Goal: Information Seeking & Learning: Find specific fact

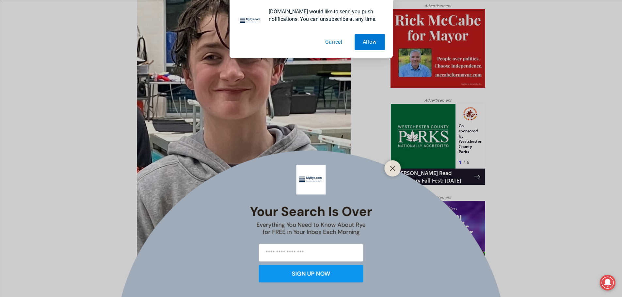
scroll to position [392, 0]
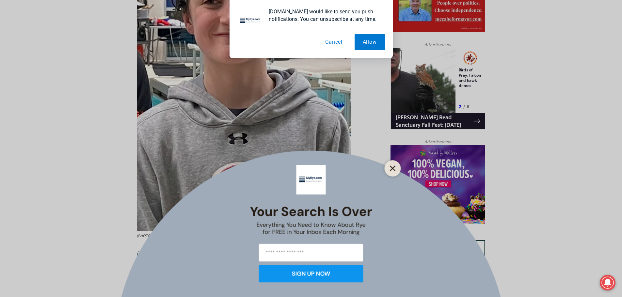
click at [391, 169] on line "Close" at bounding box center [392, 168] width 5 height 5
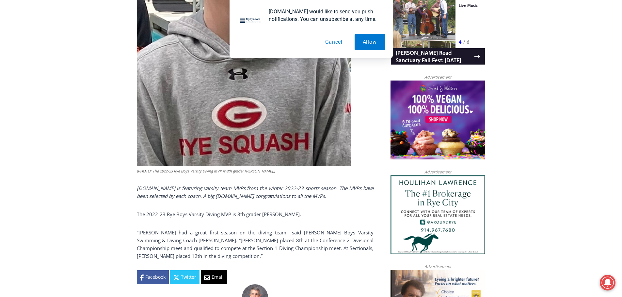
scroll to position [457, 0]
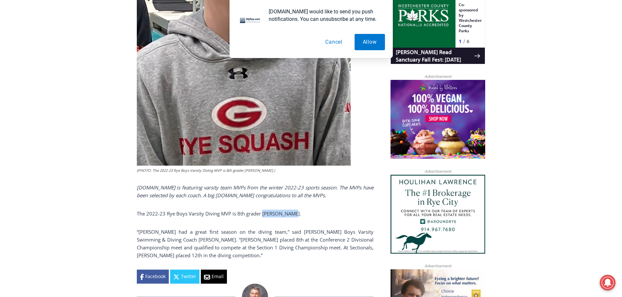
drag, startPoint x: 261, startPoint y: 201, endPoint x: 291, endPoint y: 201, distance: 29.7
click at [291, 210] on p "The 2022-23 Rye Boys Varsity Diving MVP is 8th grader Finn Hansen." at bounding box center [255, 214] width 237 height 8
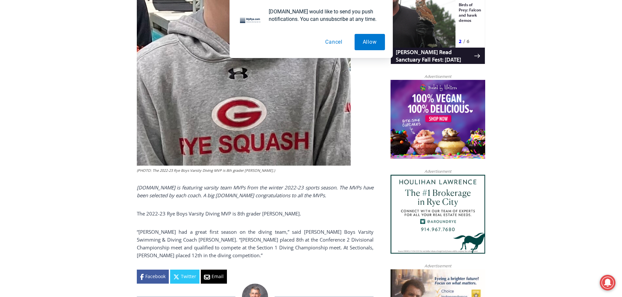
drag, startPoint x: 87, startPoint y: 85, endPoint x: 92, endPoint y: 88, distance: 6.3
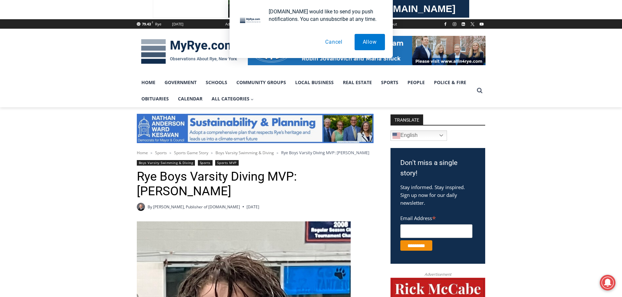
scroll to position [0, 0]
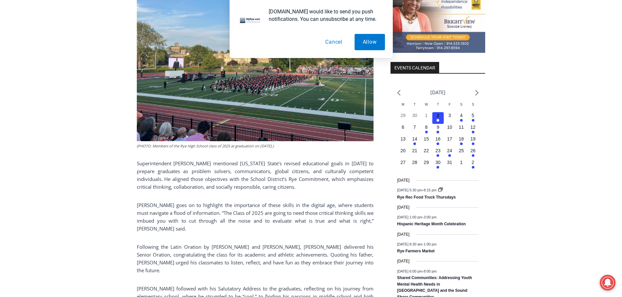
scroll to position [751, 0]
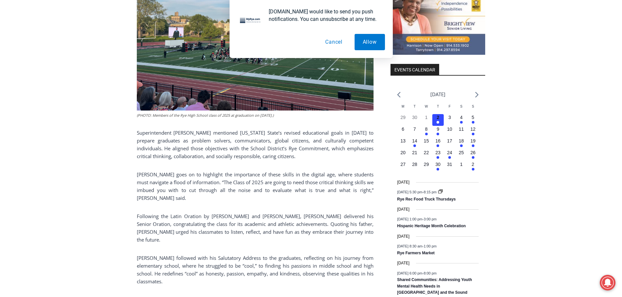
click at [326, 137] on p "Superintendent [PERSON_NAME] mentioned [US_STATE] State’s revised educational g…" at bounding box center [255, 144] width 237 height 31
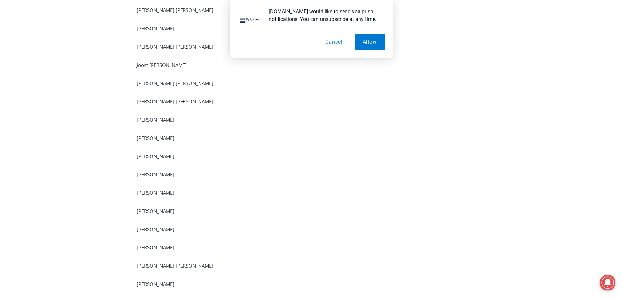
click at [246, 171] on p "[PERSON_NAME]" at bounding box center [255, 175] width 237 height 8
drag, startPoint x: 136, startPoint y: 149, endPoint x: 297, endPoint y: 140, distance: 160.5
click at [188, 152] on p "[PERSON_NAME]" at bounding box center [255, 156] width 237 height 8
copy p "[PERSON_NAME]"
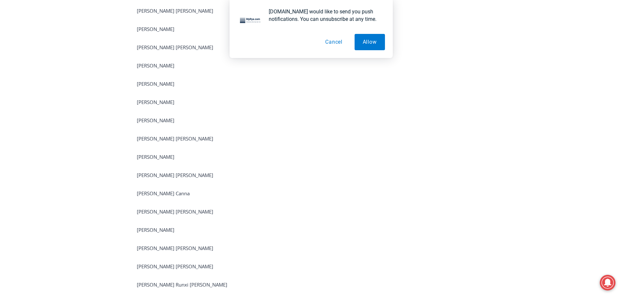
scroll to position [1508, 0]
